Goal: Transaction & Acquisition: Register for event/course

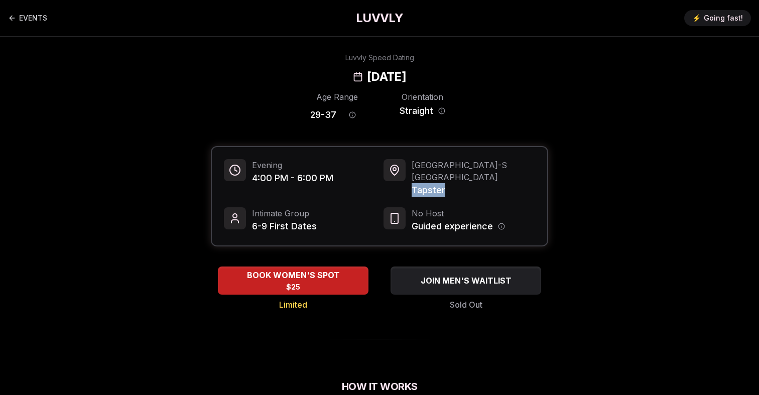
drag, startPoint x: 450, startPoint y: 179, endPoint x: 409, endPoint y: 179, distance: 41.7
click at [409, 179] on div "Seattle - S Lake Union Tapster" at bounding box center [460, 178] width 152 height 38
copy span "Tapster"
drag, startPoint x: 340, startPoint y: 113, endPoint x: 253, endPoint y: 113, distance: 87.4
click at [253, 113] on div "Age Range 29 - 37 Orientation Straight" at bounding box center [379, 108] width 337 height 35
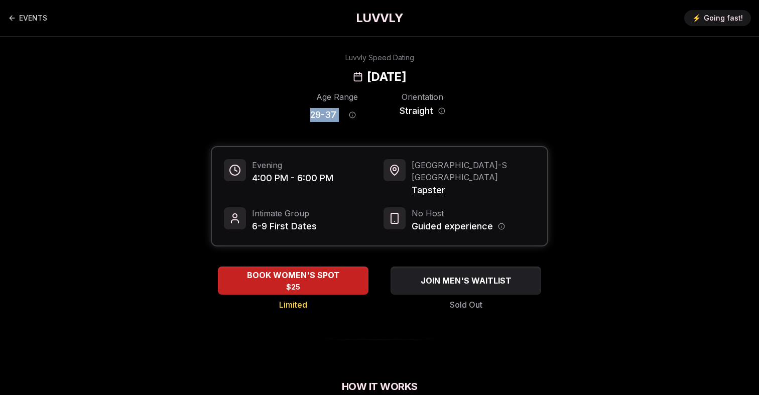
copy div "29 - 37"
drag, startPoint x: 313, startPoint y: 73, endPoint x: 520, endPoint y: 73, distance: 206.9
click at [520, 73] on div "Luvvly Speed Dating Sunday, September 7th" at bounding box center [379, 69] width 687 height 32
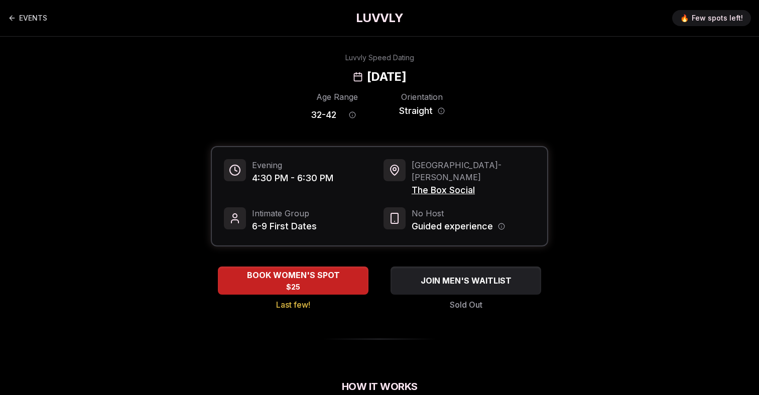
copy h2 "Sunday, September 7th"
drag, startPoint x: 479, startPoint y: 180, endPoint x: 412, endPoint y: 180, distance: 67.3
click at [412, 183] on span "The Box Social" at bounding box center [474, 190] width 124 height 14
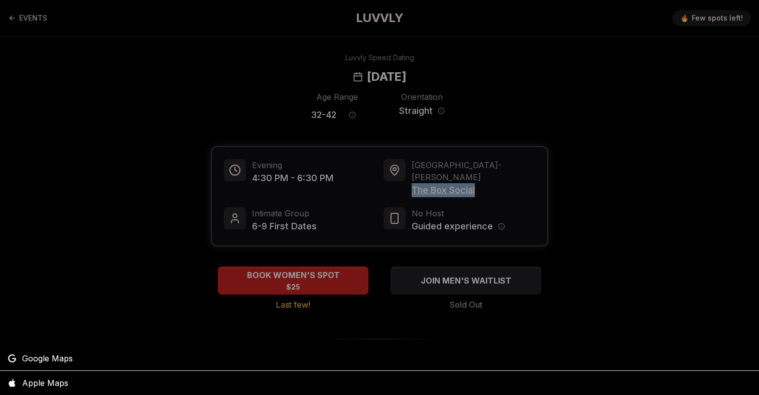
copy span "The Box Social"
click at [384, 140] on div at bounding box center [379, 197] width 759 height 395
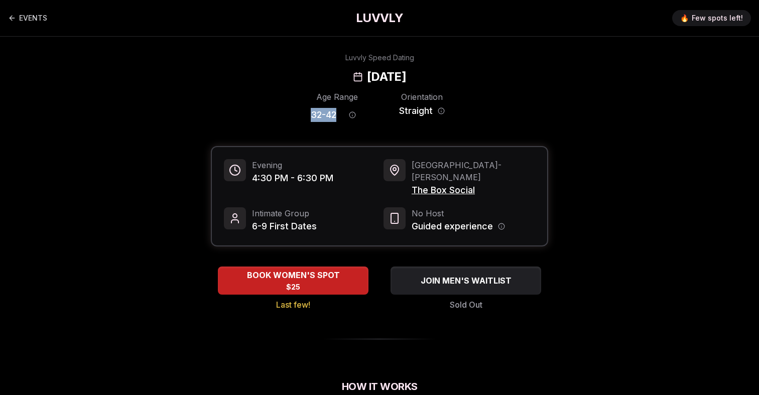
drag, startPoint x: 303, startPoint y: 113, endPoint x: 338, endPoint y: 116, distance: 35.2
click at [338, 116] on div "Age Range 32 - 42 Orientation Straight" at bounding box center [379, 108] width 337 height 35
copy span "32 - 42"
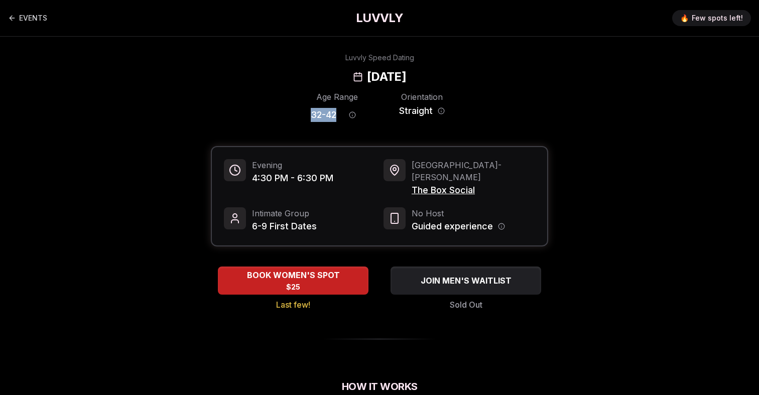
copy span "32 - 42"
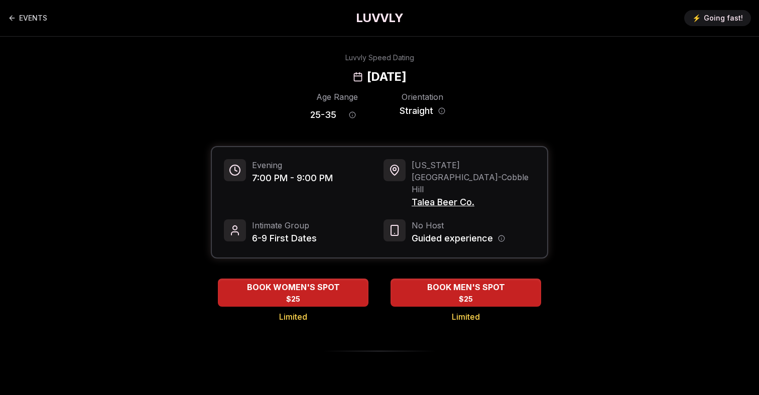
drag, startPoint x: 469, startPoint y: 75, endPoint x: 310, endPoint y: 73, distance: 159.2
click at [310, 73] on div "Luvvly Speed Dating [DATE]" at bounding box center [379, 69] width 687 height 32
copy h2 "[DATE]"
drag, startPoint x: 480, startPoint y: 179, endPoint x: 410, endPoint y: 181, distance: 69.8
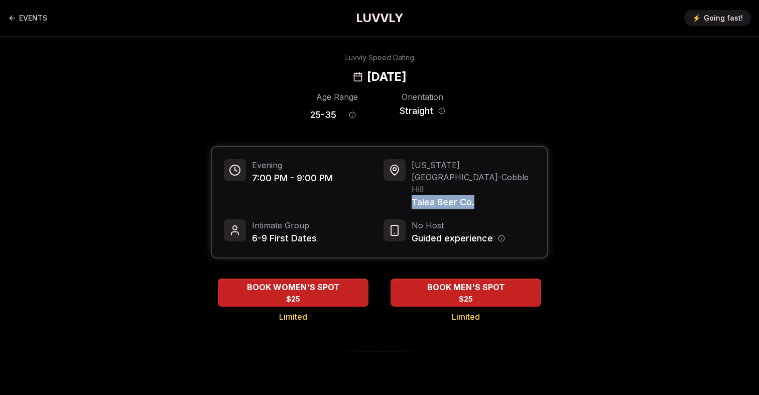
click at [410, 181] on div "[US_STATE][GEOGRAPHIC_DATA] - [GEOGRAPHIC_DATA][PERSON_NAME] Beer Co." at bounding box center [460, 184] width 152 height 50
copy span "Talea Beer Co."
drag, startPoint x: 336, startPoint y: 115, endPoint x: 279, endPoint y: 115, distance: 57.8
click at [279, 115] on div "Age Range 25 - 35 Orientation Straight" at bounding box center [379, 108] width 337 height 35
copy span "25 - 35"
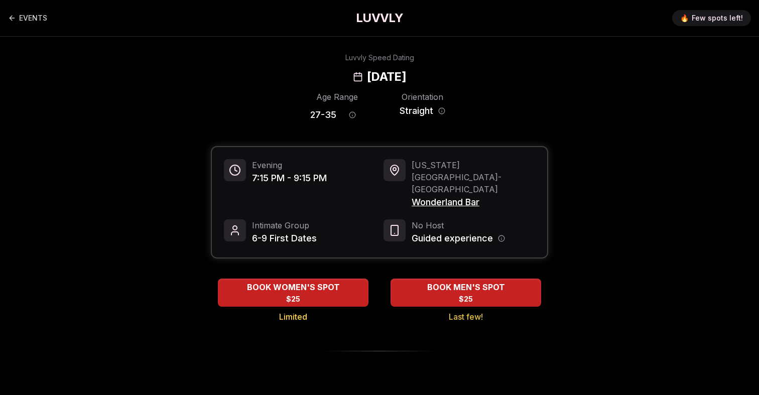
drag, startPoint x: 467, startPoint y: 75, endPoint x: 309, endPoint y: 76, distance: 157.2
click at [309, 76] on div "Luvvly Speed Dating [DATE]" at bounding box center [379, 69] width 687 height 32
copy h2 "[DATE]"
drag, startPoint x: 487, startPoint y: 179, endPoint x: 413, endPoint y: 179, distance: 73.8
click at [413, 195] on span "Wonderland Bar" at bounding box center [474, 202] width 124 height 14
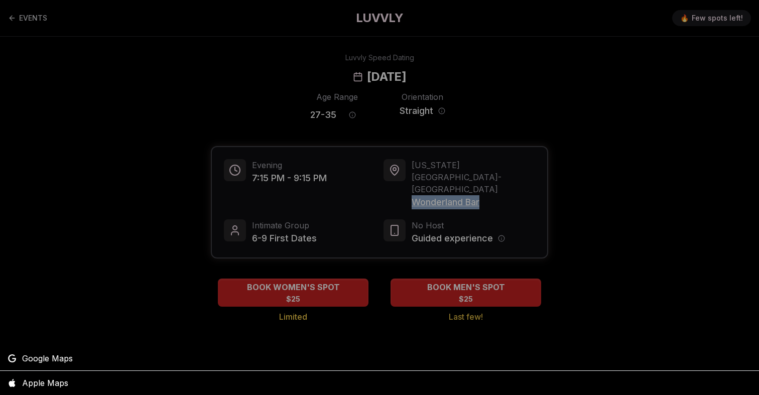
copy span "Wonderland Bar"
click at [284, 92] on div at bounding box center [379, 197] width 759 height 395
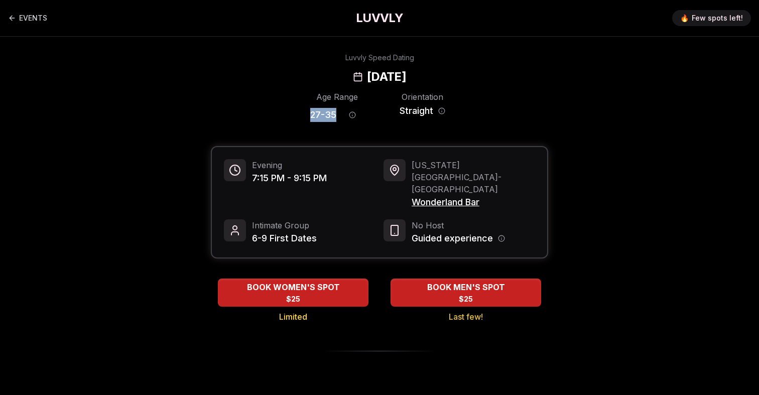
drag, startPoint x: 307, startPoint y: 113, endPoint x: 334, endPoint y: 116, distance: 27.2
click at [335, 116] on div "Age Range 27 - 35 Orientation Straight" at bounding box center [379, 108] width 337 height 35
copy span "27 - 35"
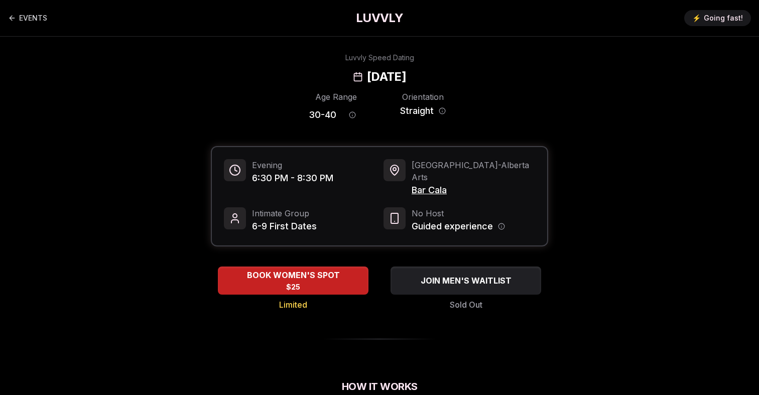
drag, startPoint x: 472, startPoint y: 75, endPoint x: 306, endPoint y: 75, distance: 165.7
click at [306, 75] on div "Luvvly Speed Dating [DATE]" at bounding box center [379, 69] width 687 height 32
copy h2 "[DATE]"
drag, startPoint x: 451, startPoint y: 181, endPoint x: 410, endPoint y: 180, distance: 40.7
click at [410, 180] on div "Portland - Alberta Arts Bar Cala" at bounding box center [460, 178] width 152 height 38
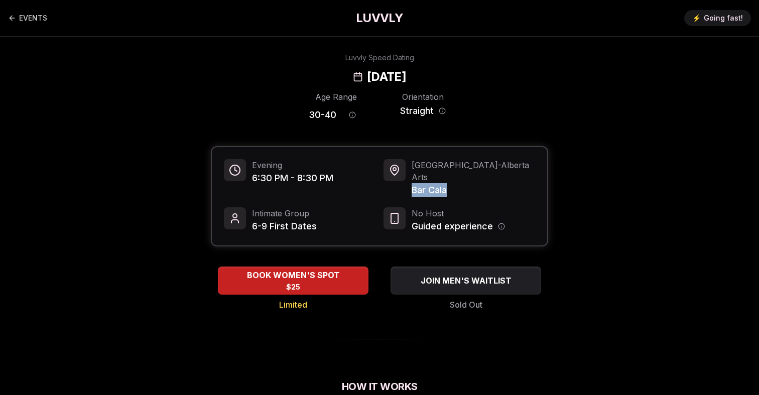
copy span "Bar Cala"
drag, startPoint x: 339, startPoint y: 117, endPoint x: 267, endPoint y: 117, distance: 72.8
click at [267, 117] on div "Age Range 30 - 40 Orientation Straight" at bounding box center [379, 108] width 337 height 35
copy div "30 - 40"
drag, startPoint x: 470, startPoint y: 79, endPoint x: 306, endPoint y: 78, distance: 163.7
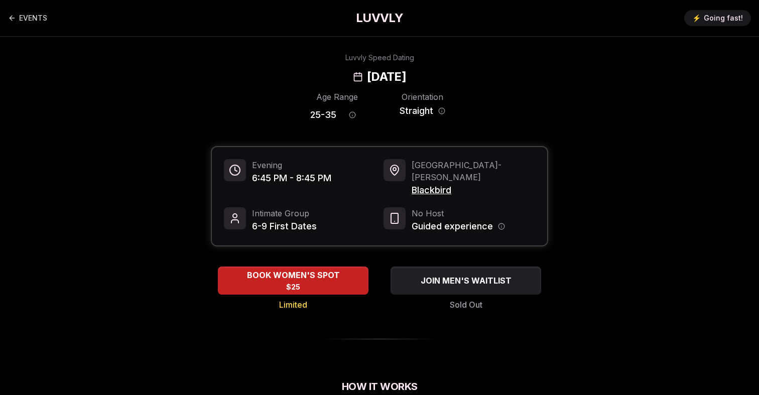
click at [306, 78] on div "Luvvly Speed Dating [DATE]" at bounding box center [379, 69] width 687 height 32
copy h2 "[DATE]"
drag, startPoint x: 460, startPoint y: 172, endPoint x: 412, endPoint y: 176, distance: 48.4
click at [412, 183] on span "Blackbird" at bounding box center [474, 190] width 124 height 14
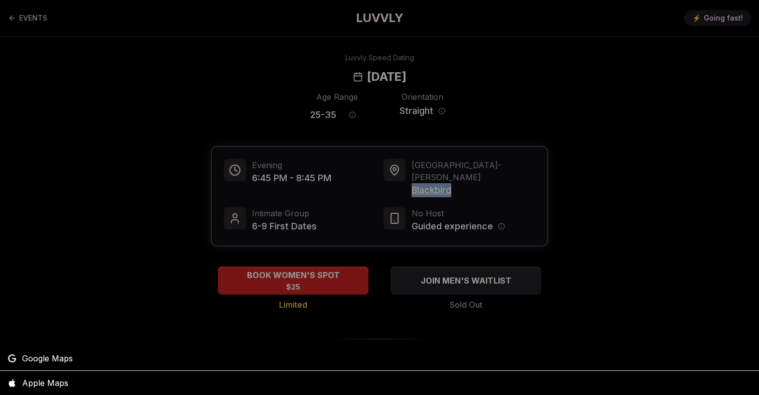
copy span "Blackbird"
click at [328, 96] on div at bounding box center [379, 197] width 759 height 395
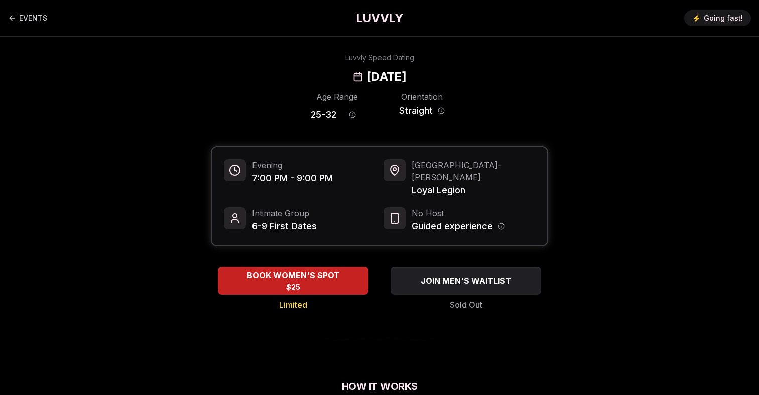
drag, startPoint x: 467, startPoint y: 78, endPoint x: 305, endPoint y: 77, distance: 162.2
click at [305, 77] on div "Luvvly Speed Dating [DATE]" at bounding box center [379, 69] width 687 height 32
copy h2 "[DATE]"
